Goal: Obtain resource: Download file/media

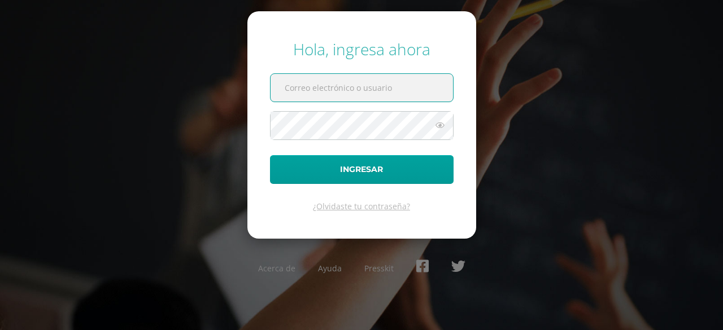
type input "[EMAIL_ADDRESS][DOMAIN_NAME]"
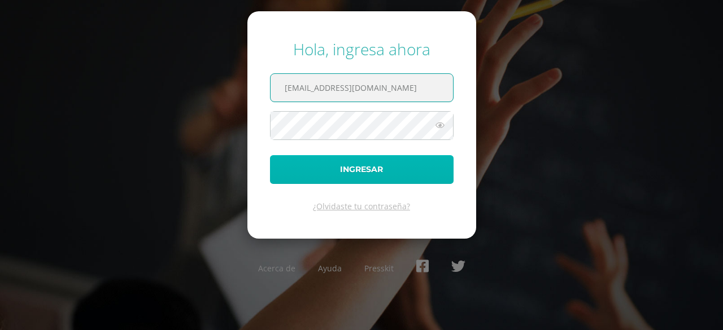
click at [359, 181] on button "Ingresar" at bounding box center [362, 169] width 184 height 29
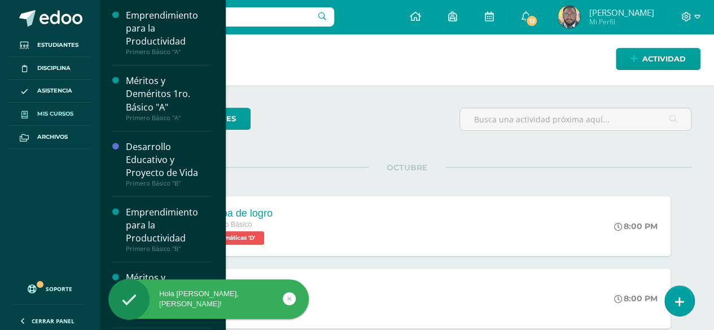
click at [47, 114] on span "Mis cursos" at bounding box center [55, 114] width 36 height 9
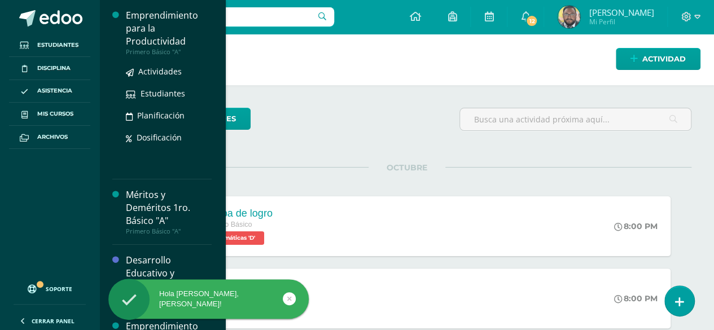
click at [164, 33] on div "Emprendimiento para la Productividad" at bounding box center [169, 28] width 86 height 39
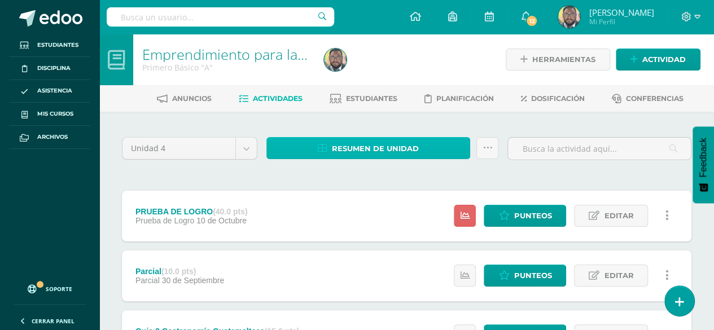
click at [347, 147] on span "Resumen de unidad" at bounding box center [375, 148] width 87 height 21
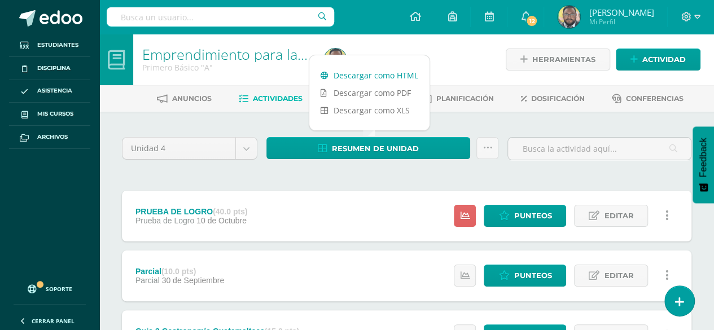
click at [348, 77] on link "Descargar como HTML" at bounding box center [370, 76] width 120 height 18
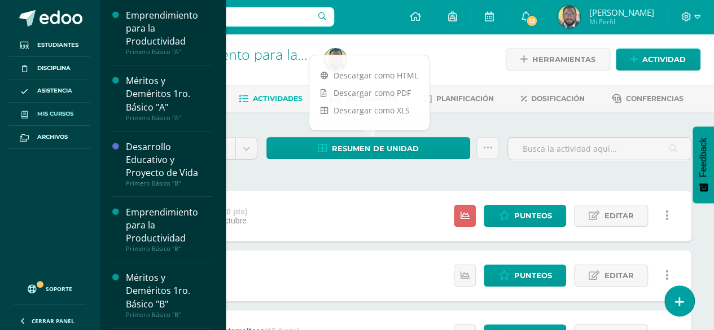
click at [55, 119] on link "Mis cursos" at bounding box center [49, 114] width 81 height 23
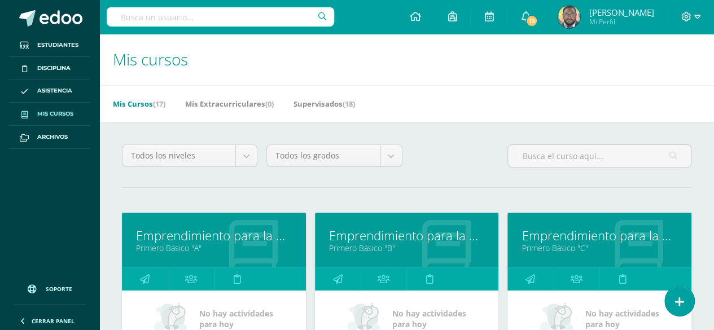
click at [369, 241] on link "Emprendimiento para la Productividad" at bounding box center [407, 236] width 156 height 18
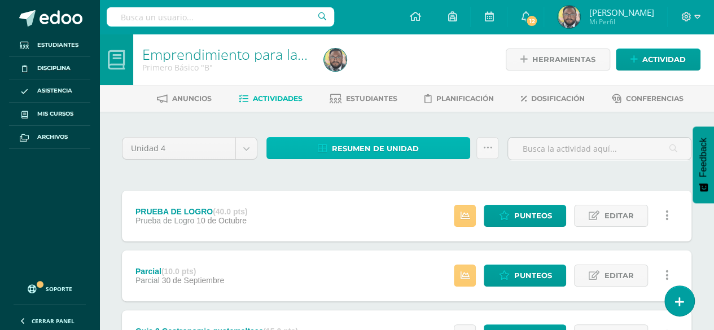
click at [380, 151] on span "Resumen de unidad" at bounding box center [375, 148] width 87 height 21
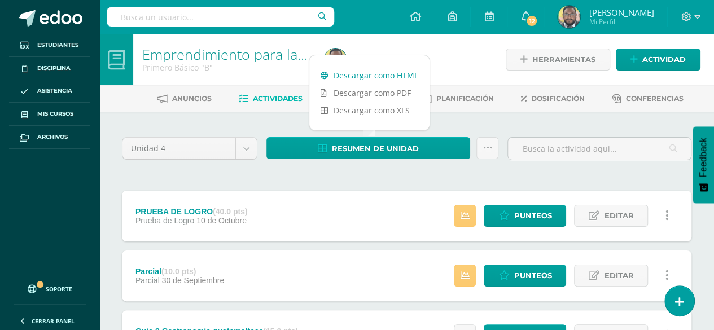
click at [355, 79] on link "Descargar como HTML" at bounding box center [370, 76] width 120 height 18
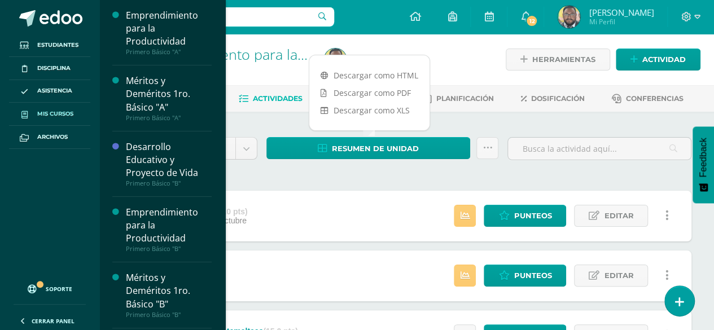
click at [44, 114] on span "Mis cursos" at bounding box center [55, 114] width 36 height 9
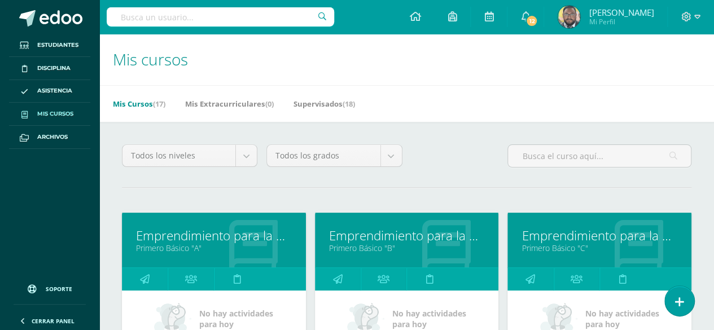
click at [567, 232] on link "Emprendimiento para la Productividad" at bounding box center [600, 236] width 156 height 18
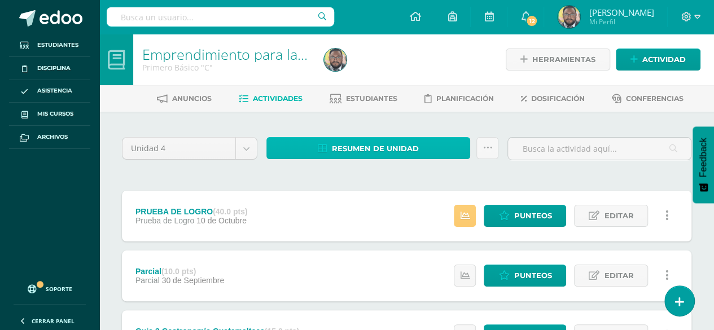
click at [370, 150] on span "Resumen de unidad" at bounding box center [375, 148] width 87 height 21
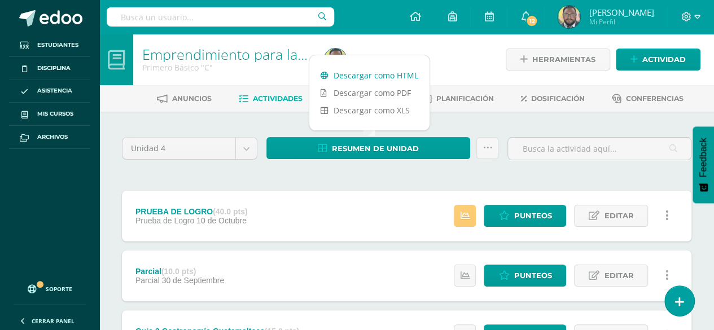
click at [364, 78] on link "Descargar como HTML" at bounding box center [370, 76] width 120 height 18
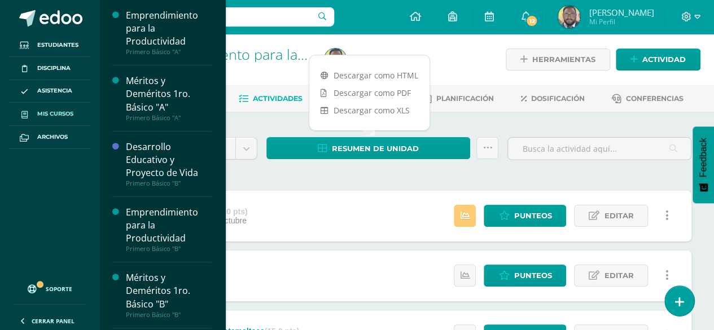
click at [44, 121] on link "Mis cursos" at bounding box center [49, 114] width 81 height 23
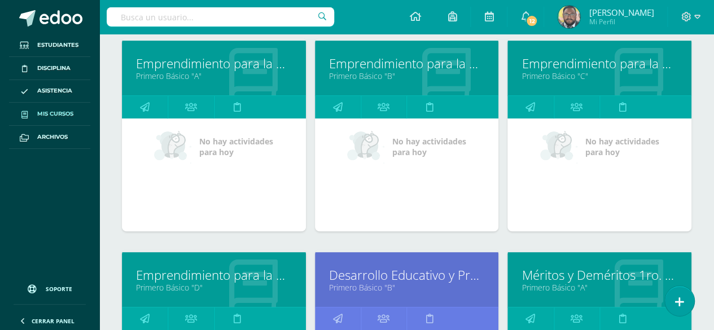
scroll to position [226, 0]
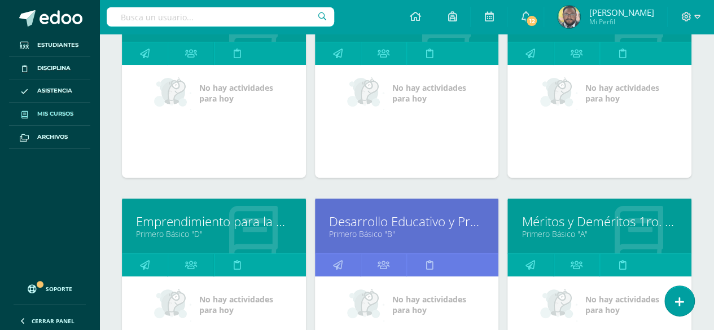
click at [206, 219] on link "Emprendimiento para la Productividad" at bounding box center [214, 222] width 156 height 18
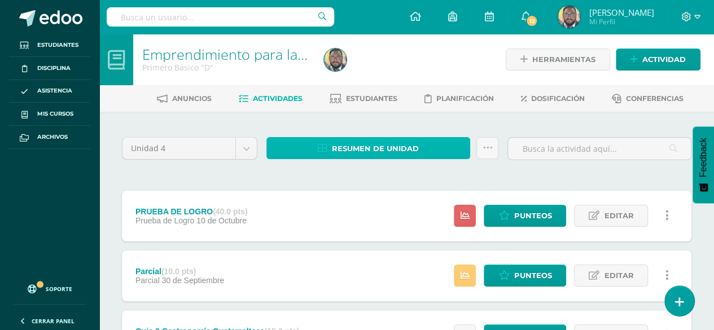
click at [381, 144] on span "Resumen de unidad" at bounding box center [375, 148] width 87 height 21
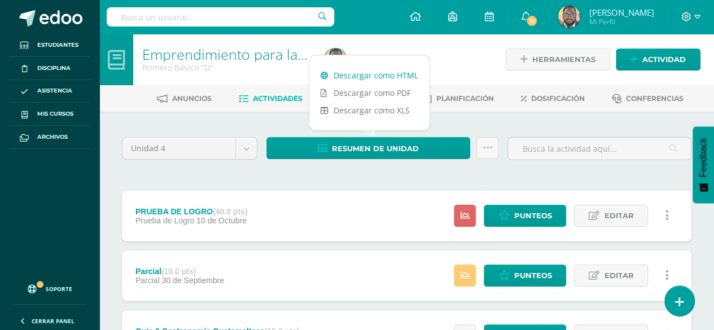
click at [350, 76] on link "Descargar como HTML" at bounding box center [370, 76] width 120 height 18
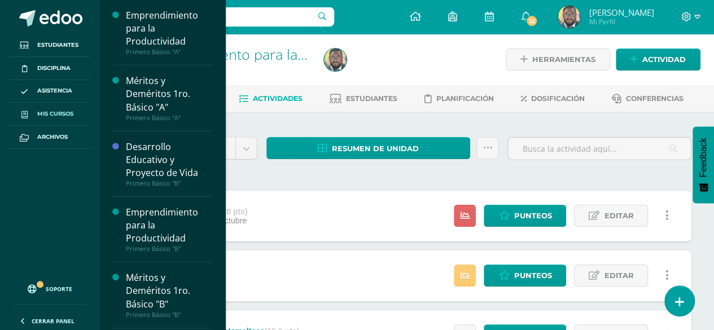
click at [56, 114] on span "Mis cursos" at bounding box center [55, 114] width 36 height 9
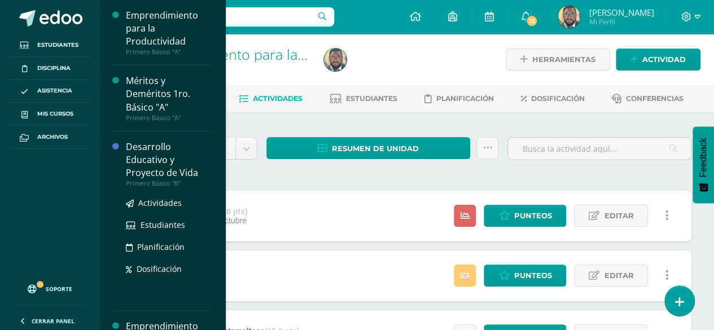
click at [152, 163] on div "Desarrollo Educativo y Proyecto de Vida" at bounding box center [169, 160] width 86 height 39
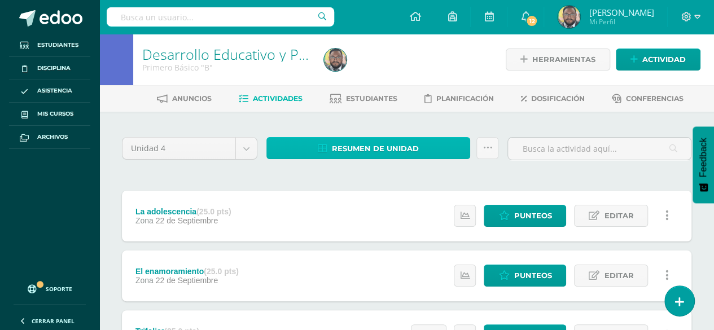
click at [356, 145] on span "Resumen de unidad" at bounding box center [375, 148] width 87 height 21
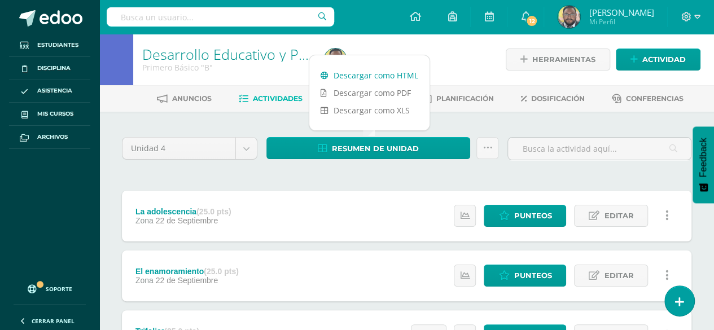
click at [365, 76] on link "Descargar como HTML" at bounding box center [370, 76] width 120 height 18
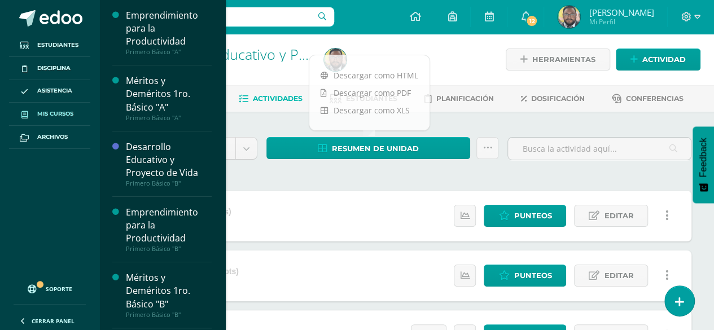
click at [52, 112] on span "Mis cursos" at bounding box center [55, 114] width 36 height 9
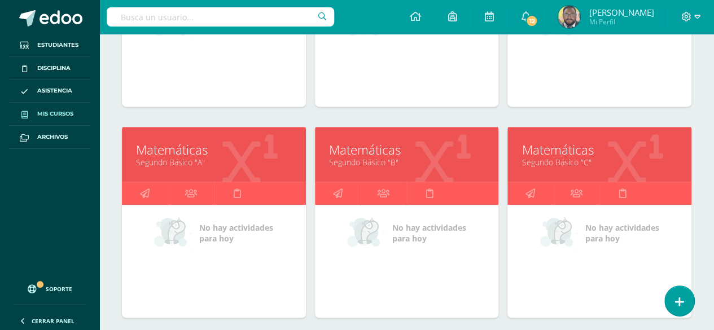
scroll to position [752, 0]
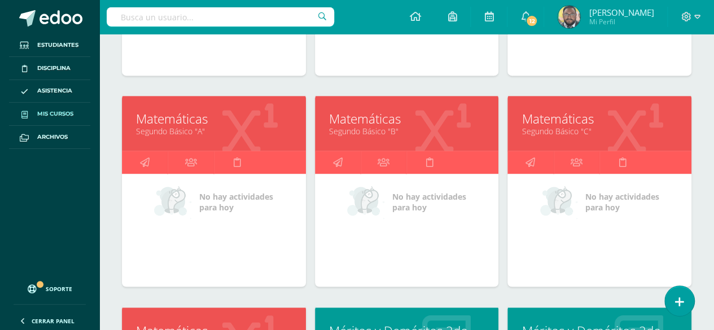
click at [171, 120] on link "Matemáticas" at bounding box center [214, 119] width 156 height 18
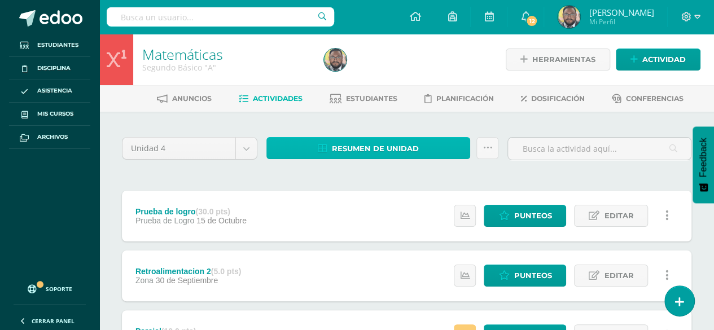
click at [347, 143] on span "Resumen de unidad" at bounding box center [375, 148] width 87 height 21
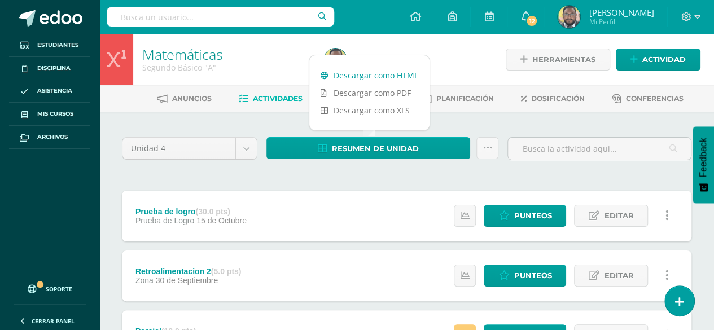
click at [336, 79] on link "Descargar como HTML" at bounding box center [370, 76] width 120 height 18
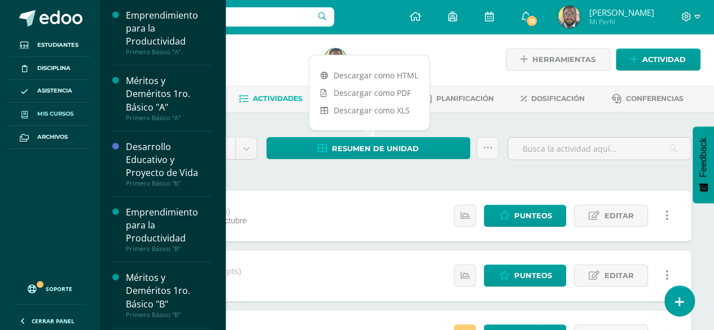
click at [58, 110] on span "Mis cursos" at bounding box center [55, 114] width 36 height 9
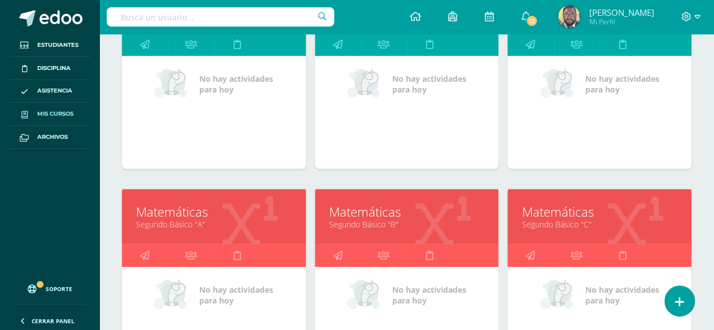
scroll to position [695, 0]
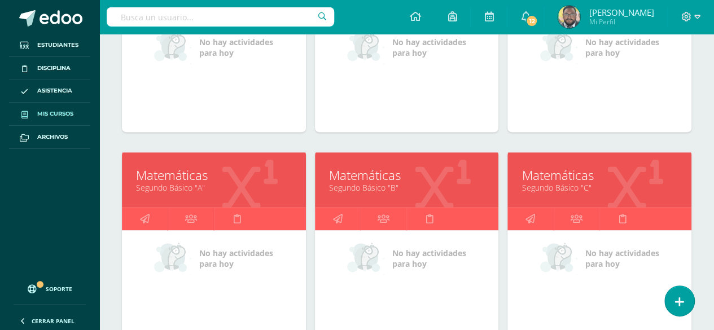
click at [343, 172] on link "Matemáticas" at bounding box center [407, 176] width 156 height 18
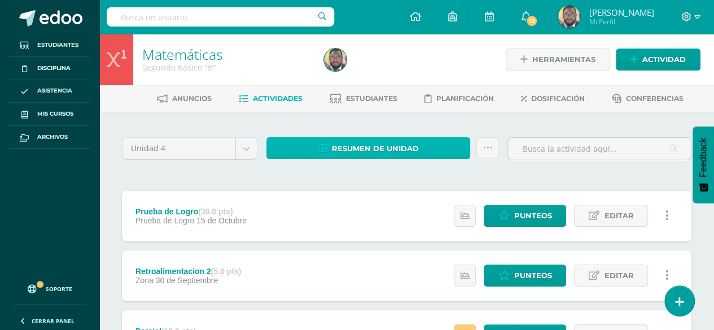
click at [389, 151] on span "Resumen de unidad" at bounding box center [375, 148] width 87 height 21
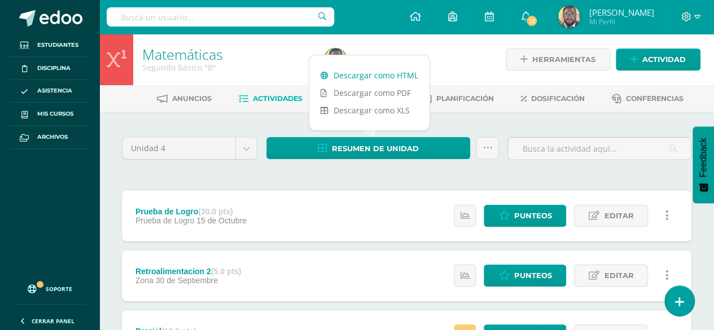
click at [361, 72] on link "Descargar como HTML" at bounding box center [370, 76] width 120 height 18
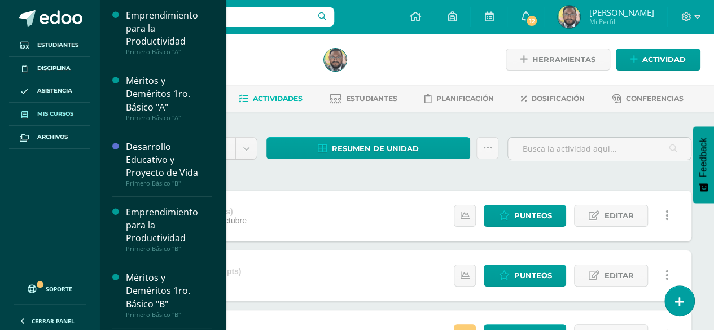
click at [55, 111] on span "Mis cursos" at bounding box center [55, 114] width 36 height 9
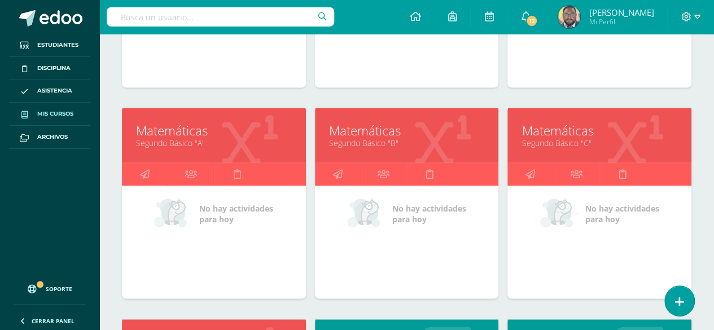
scroll to position [752, 0]
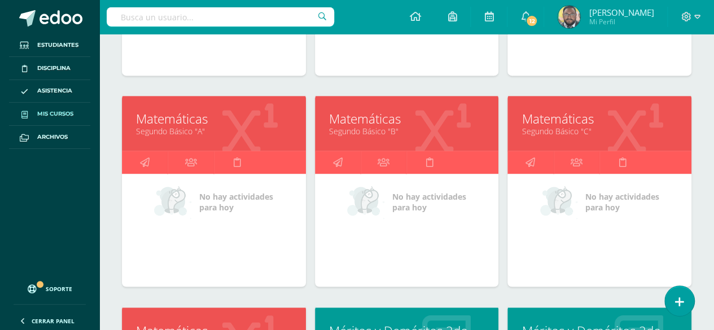
click at [551, 117] on link "Matemáticas" at bounding box center [600, 119] width 156 height 18
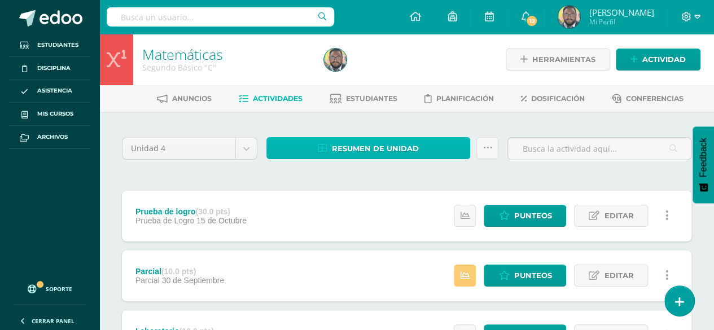
click at [383, 145] on span "Resumen de unidad" at bounding box center [375, 148] width 87 height 21
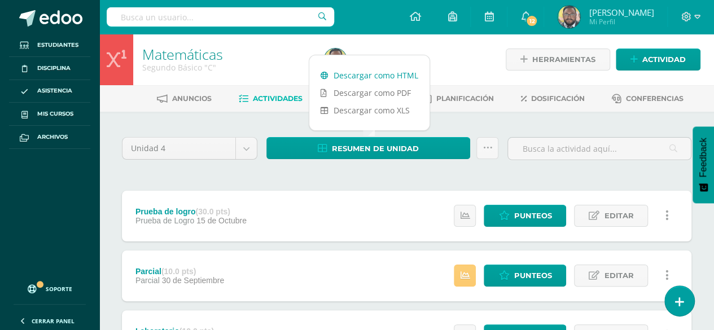
click at [363, 71] on link "Descargar como HTML" at bounding box center [370, 76] width 120 height 18
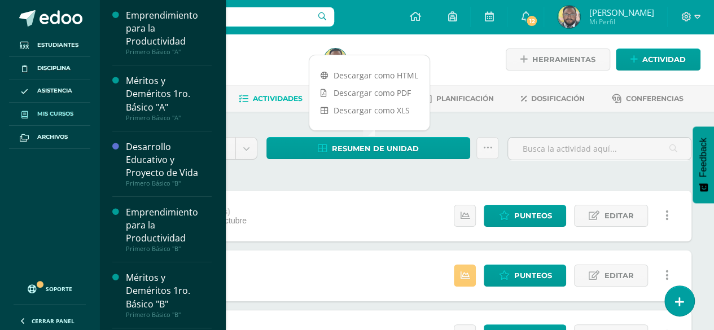
click at [57, 110] on span "Mis cursos" at bounding box center [55, 114] width 36 height 9
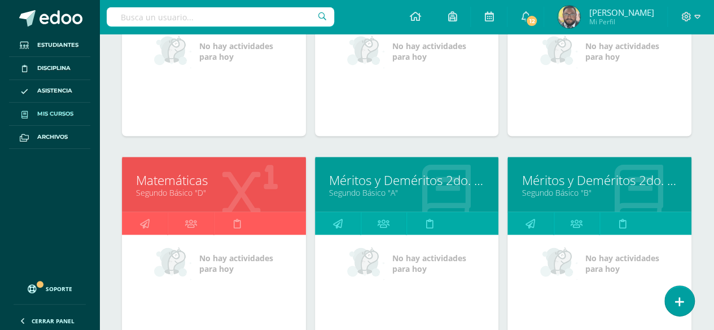
scroll to position [921, 0]
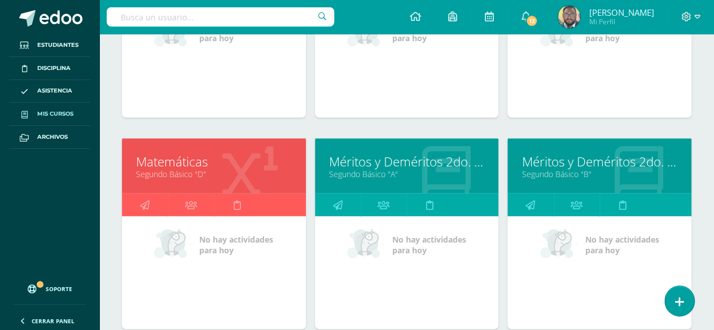
click at [188, 156] on link "Matemáticas" at bounding box center [214, 161] width 156 height 18
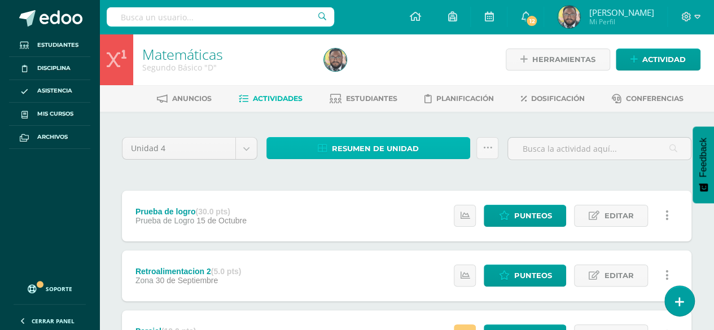
click at [368, 146] on span "Resumen de unidad" at bounding box center [375, 148] width 87 height 21
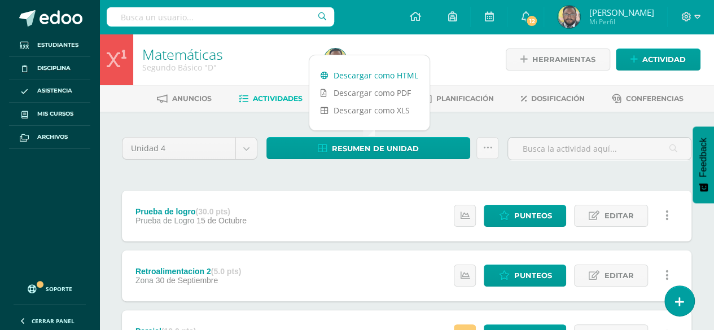
click at [365, 76] on link "Descargar como HTML" at bounding box center [370, 76] width 120 height 18
click at [350, 74] on link "Descargar como HTML" at bounding box center [370, 76] width 120 height 18
